Goal: Information Seeking & Learning: Learn about a topic

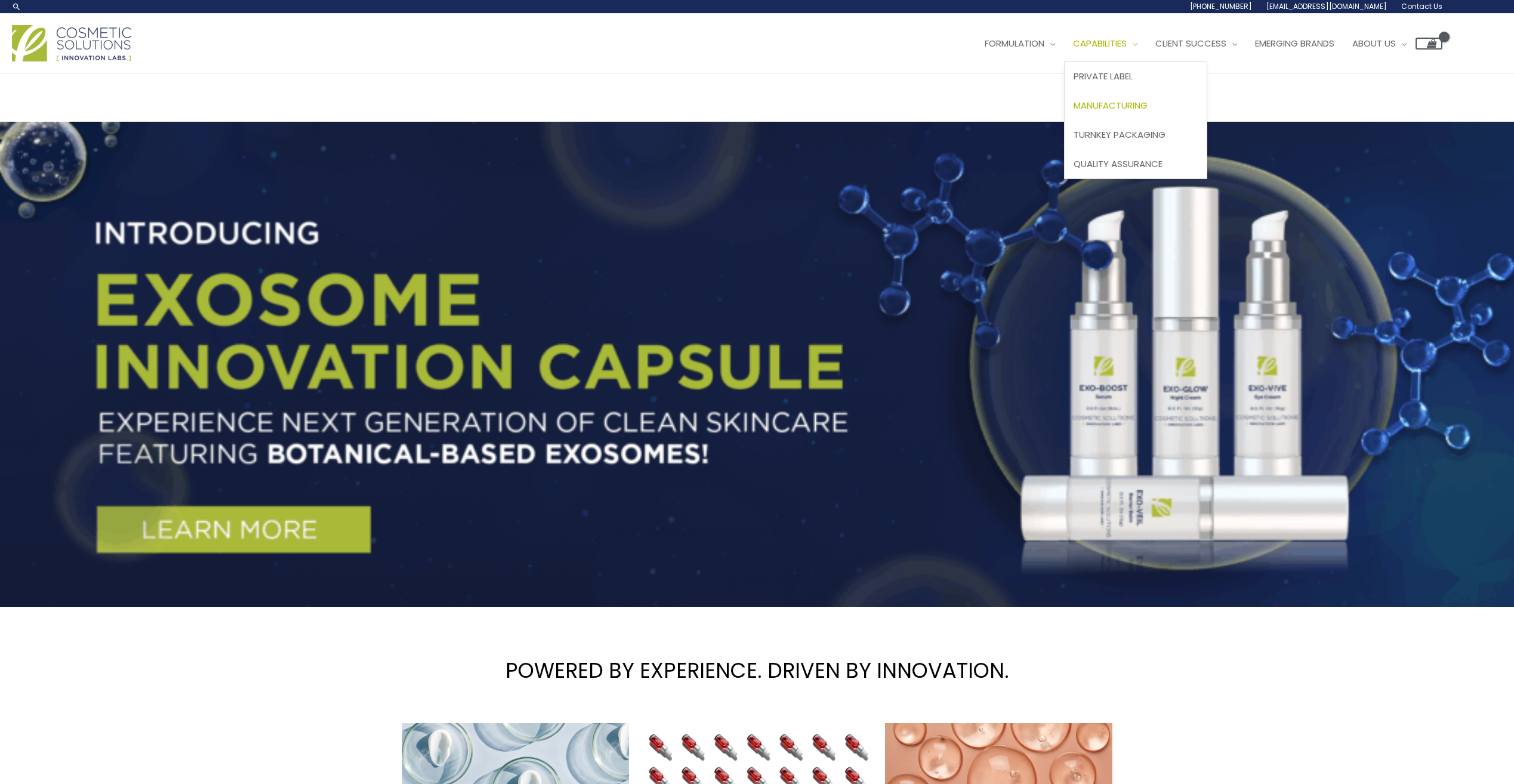
click at [1127, 106] on span "Manufacturing" at bounding box center [1110, 105] width 74 height 13
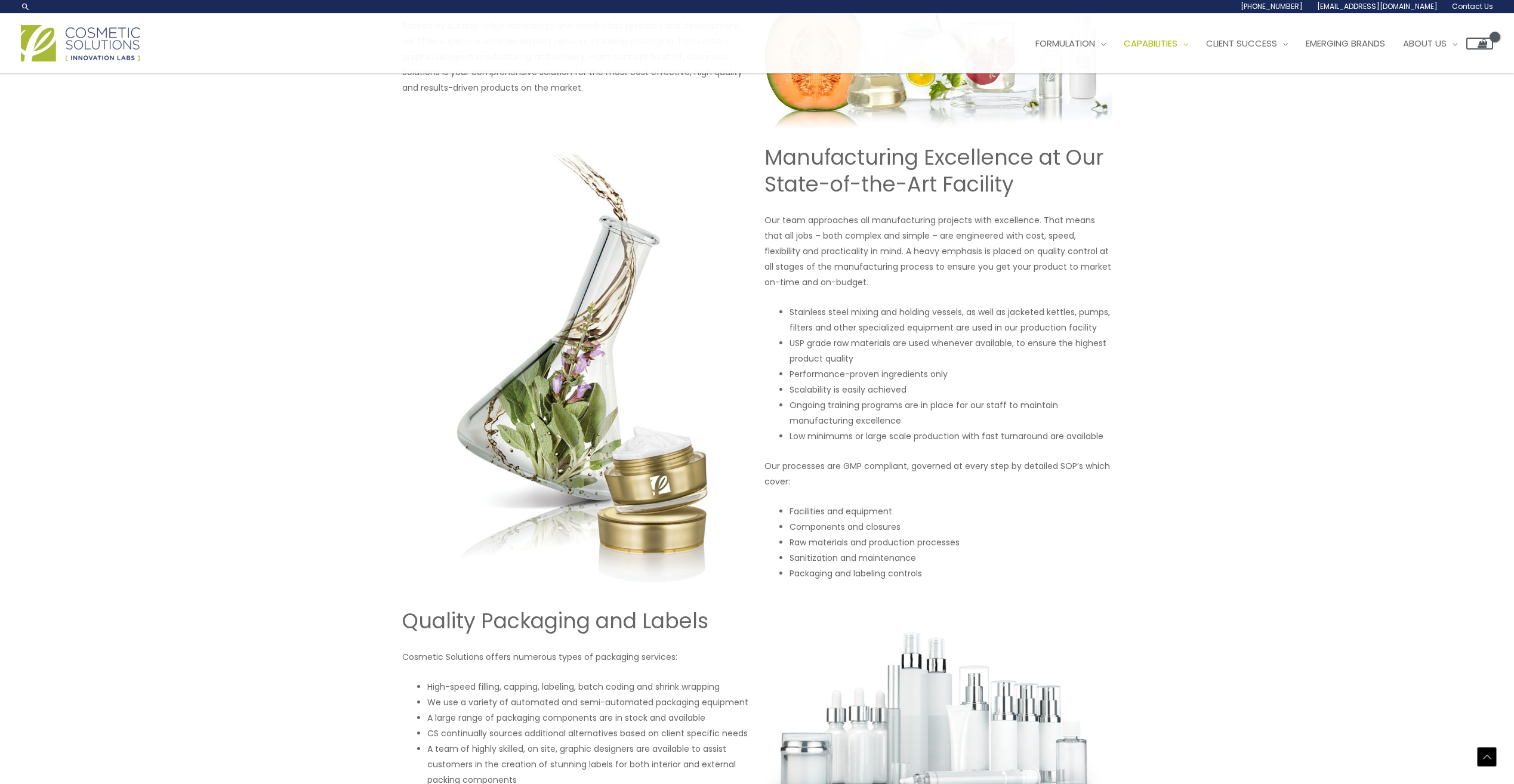
scroll to position [571, 0]
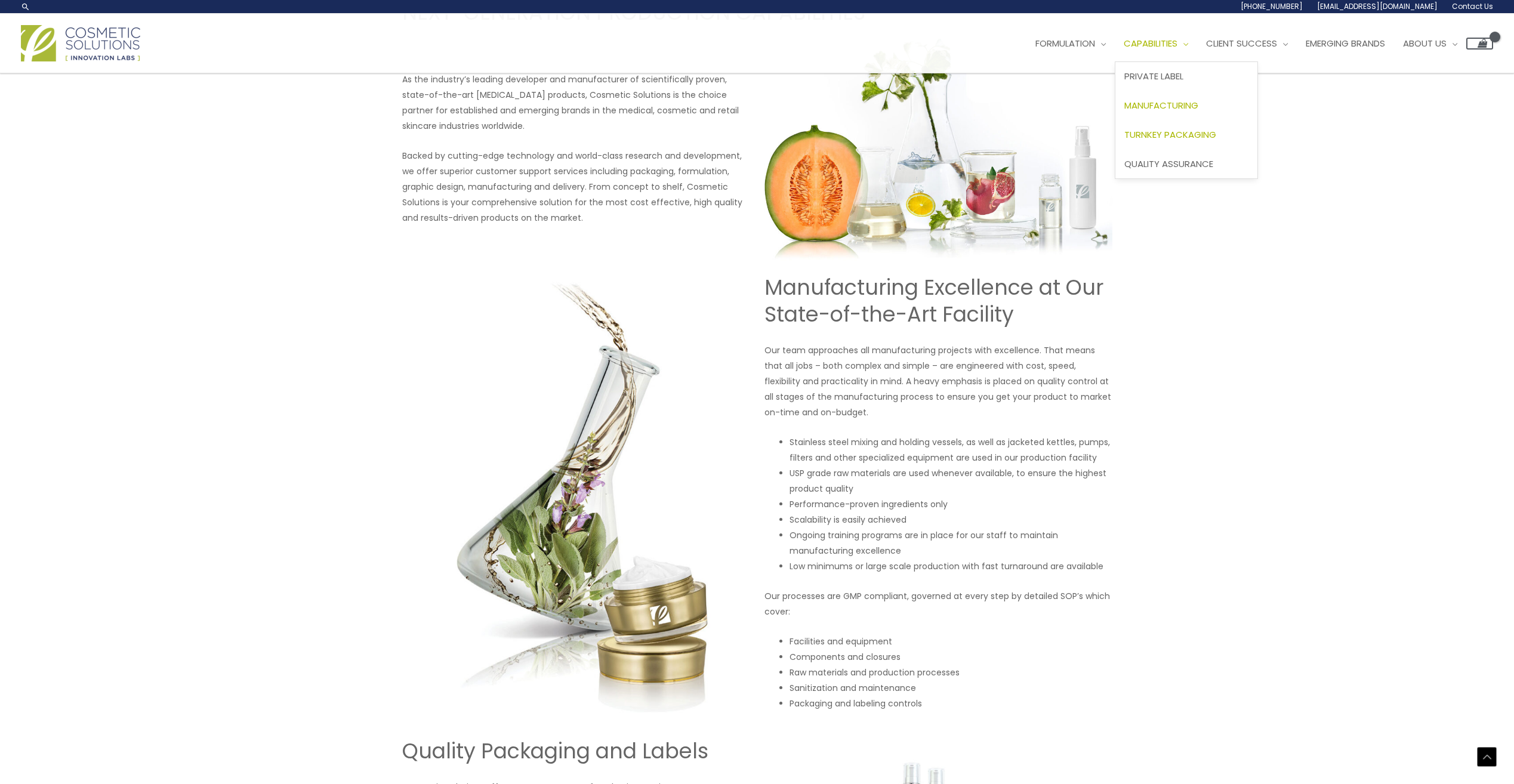
click at [1173, 130] on span "Turnkey Packaging" at bounding box center [1169, 135] width 91 height 13
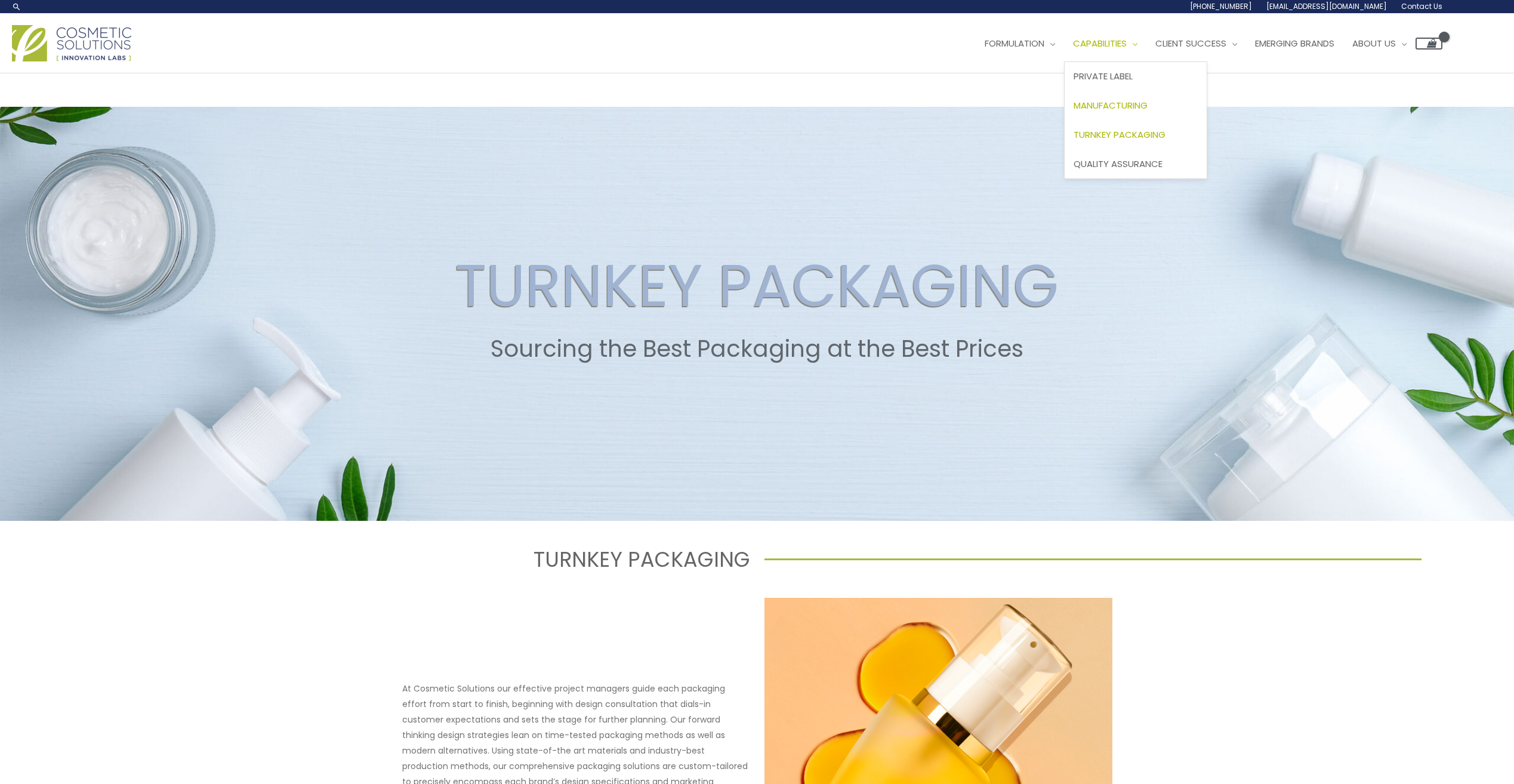
click at [1133, 111] on span "Manufacturing" at bounding box center [1110, 105] width 74 height 13
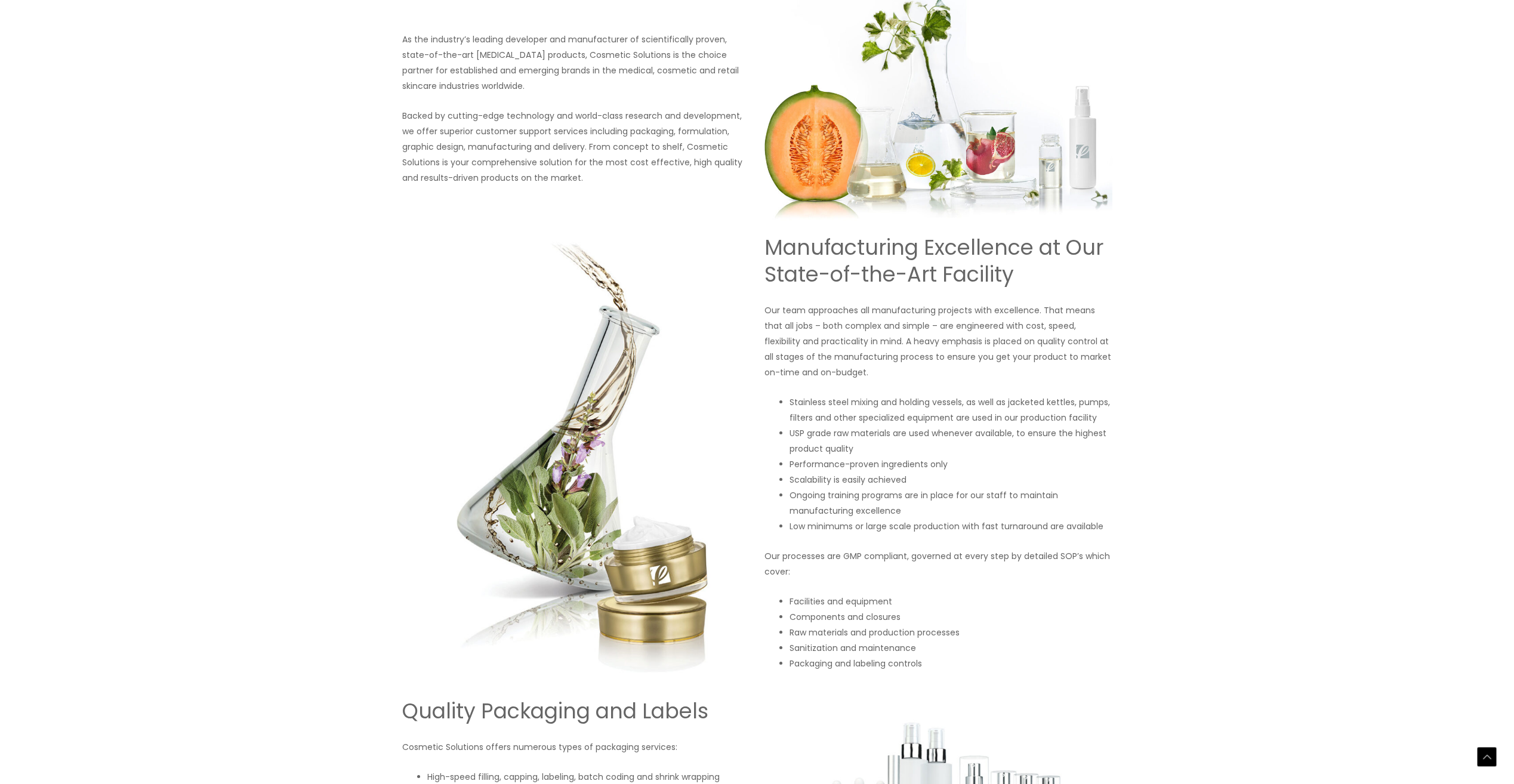
scroll to position [894, 0]
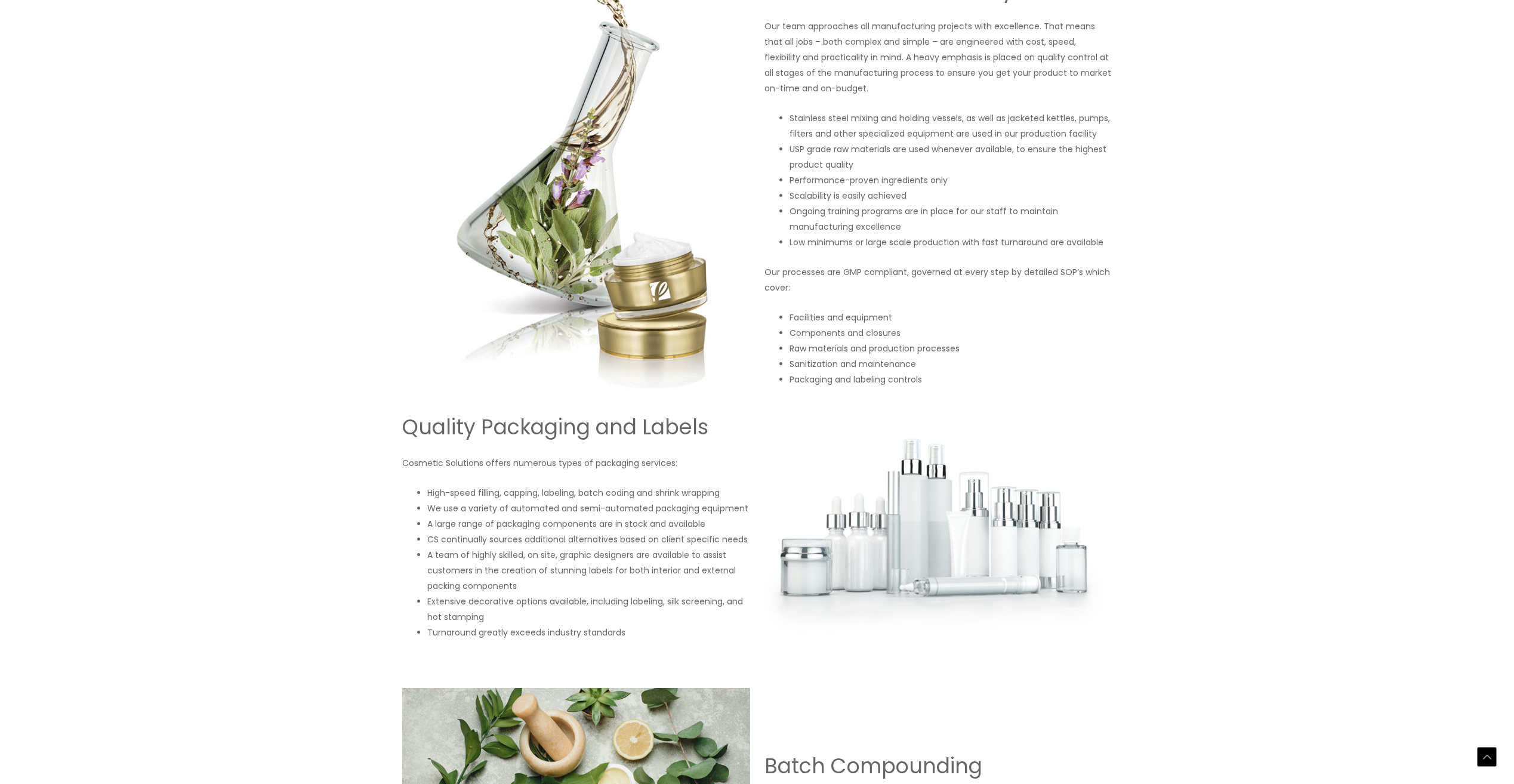
click at [1111, 110] on li "Stainless steel mixing and holding vessels, as well as jacketed kettles, pumps,…" at bounding box center [951, 126] width 322 height 31
click at [928, 131] on li "Stainless steel mixing and holding vessels, as well as jacketed kettles, pumps,…" at bounding box center [951, 126] width 322 height 31
